Goal: Task Accomplishment & Management: Use online tool/utility

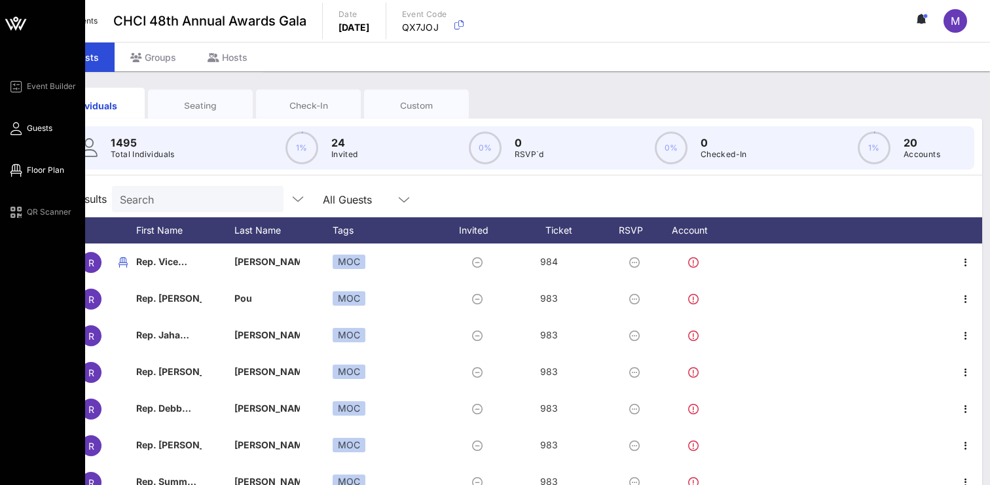
click at [18, 170] on icon at bounding box center [16, 171] width 16 height 2
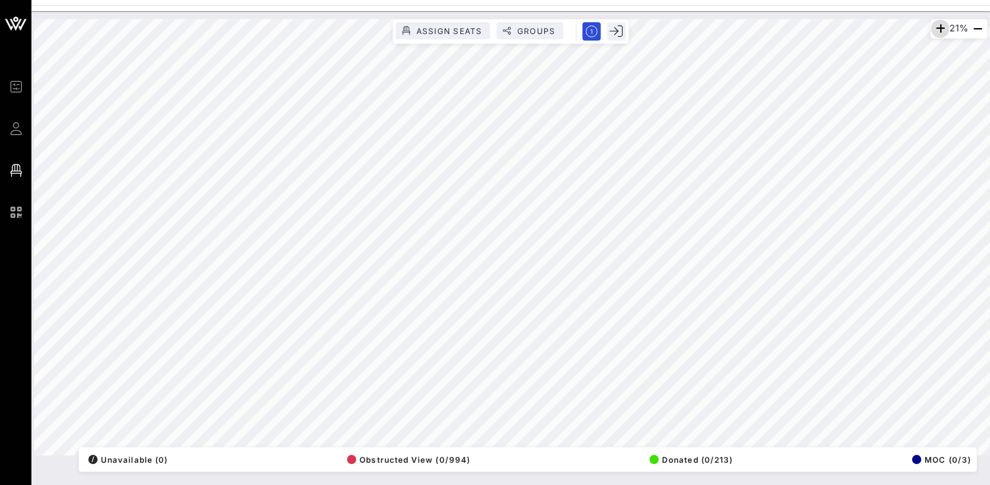
click at [934, 30] on icon "button" at bounding box center [941, 29] width 16 height 16
click at [934, 30] on icon "button" at bounding box center [939, 29] width 16 height 16
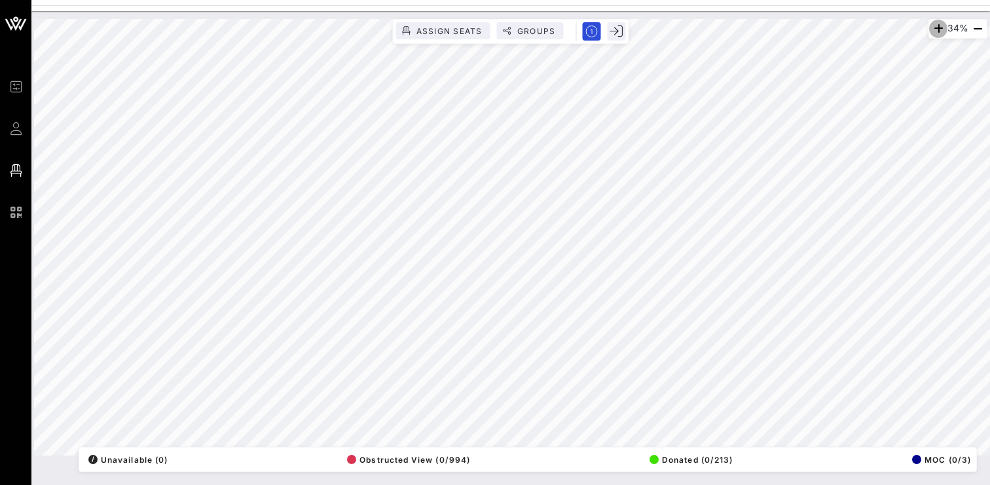
click at [934, 30] on icon "button" at bounding box center [939, 29] width 16 height 16
click at [445, 5] on div "Event Builder Guests Floor Plan QR Scanner CHCI 48th Annual Awards Gala 46% Ass…" at bounding box center [495, 242] width 990 height 485
click at [976, 30] on icon "button" at bounding box center [978, 29] width 16 height 16
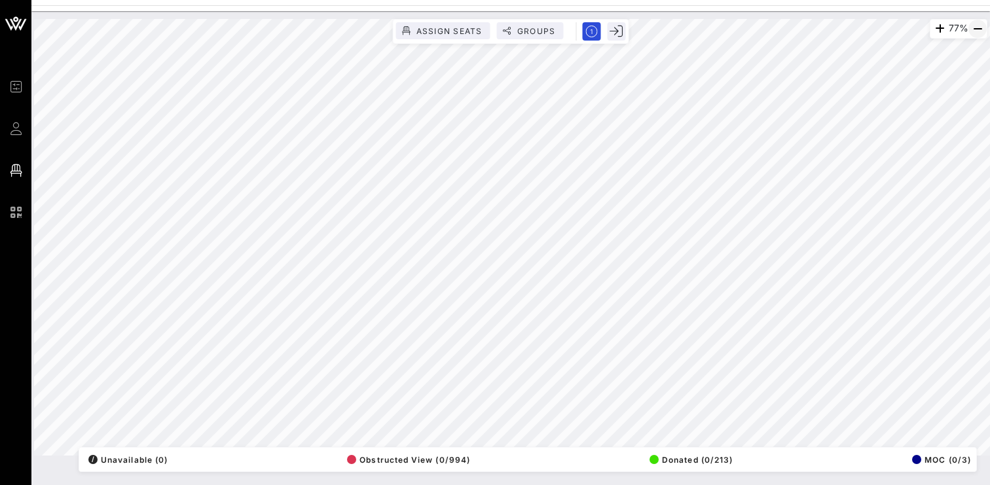
click at [976, 30] on icon "button" at bounding box center [978, 29] width 16 height 16
